Goal: Contribute content

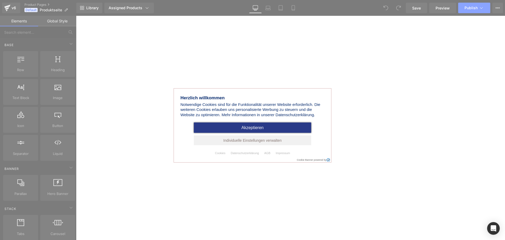
click at [269, 127] on link "Akzeptieren" at bounding box center [252, 127] width 117 height 10
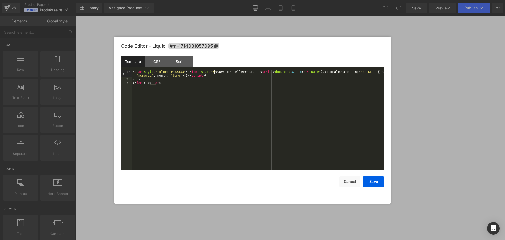
click at [214, 71] on div "< span style = "color: #dd3333" > < font size = "3" > 30% Herstellerrabatt - < …" at bounding box center [258, 125] width 253 height 111
drag, startPoint x: 245, startPoint y: 73, endPoint x: 211, endPoint y: 73, distance: 34.5
click at [211, 73] on div "< span style = "color: #dd3333" > < font size = "3" > 33% Herstellerrabatt - < …" at bounding box center [258, 125] width 253 height 111
click at [211, 73] on div "< span style = "color: #dd3333" > < font size = "3" > 33% Herstellerrabatt - < …" at bounding box center [258, 119] width 253 height 99
click at [215, 72] on div "< span style = "color: #dd3333" > < font size = "3" > 33% Herstellerrabatt - < …" at bounding box center [258, 125] width 253 height 111
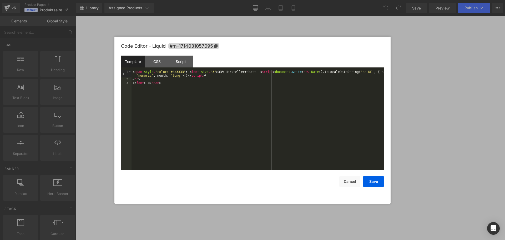
click at [211, 72] on div "< span style = "color: #dd3333" > < font size = "3" > 33% Herstellerrabatt - < …" at bounding box center [258, 125] width 253 height 111
click at [365, 183] on button "Save" at bounding box center [373, 181] width 21 height 11
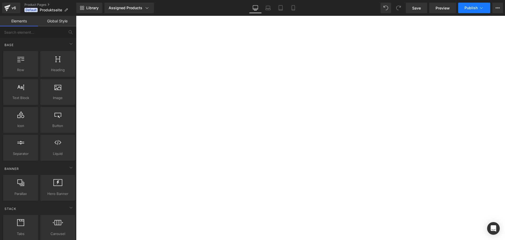
click at [468, 10] on span "Publish" at bounding box center [471, 8] width 13 height 4
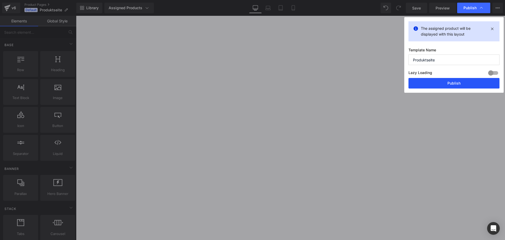
click at [449, 84] on button "Publish" at bounding box center [454, 83] width 91 height 11
